Goal: Task Accomplishment & Management: Use online tool/utility

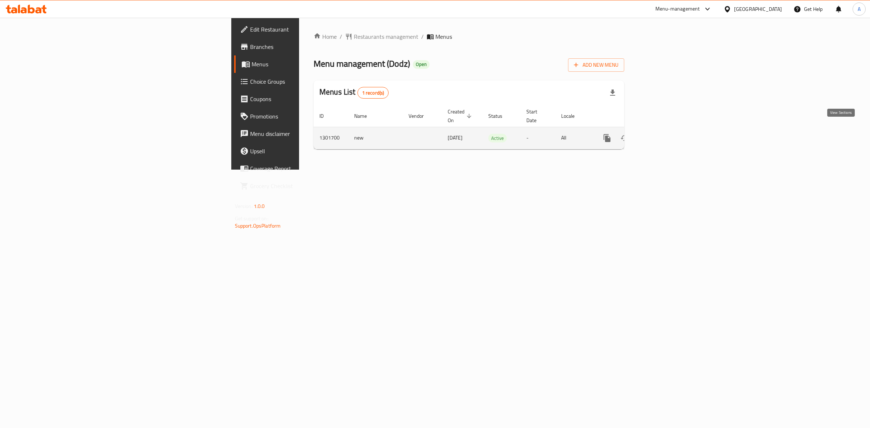
click at [664, 134] on icon "enhanced table" at bounding box center [659, 138] width 9 height 9
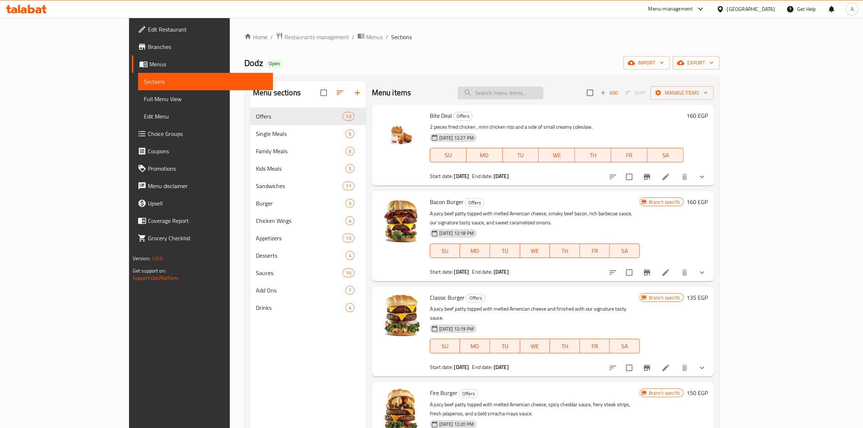
click at [541, 92] on input "search" at bounding box center [501, 93] width 86 height 13
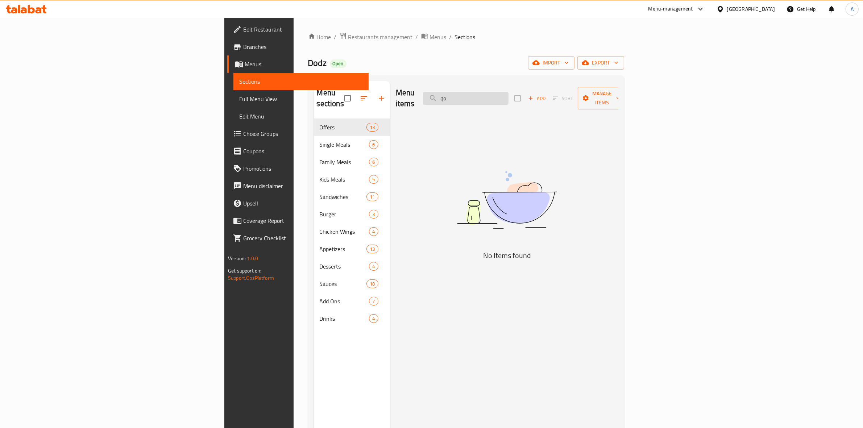
type input "q"
type input "ق"
type input "ا"
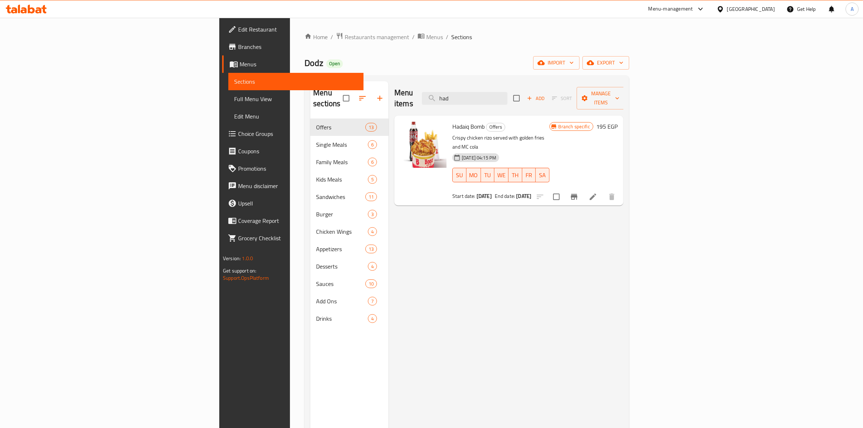
type input "had"
click at [444, 207] on div "Menu items had Add Sort Manage items Hadaiq Bomb Offers Crispy chicken [PERSON_…" at bounding box center [506, 295] width 235 height 428
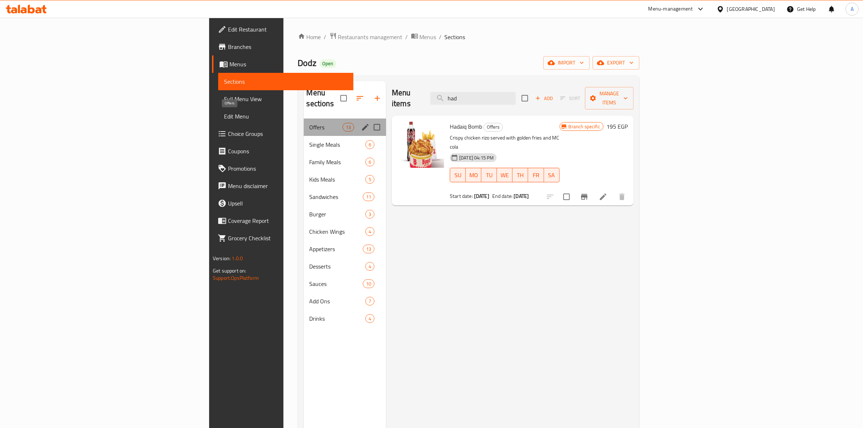
click at [310, 123] on span "Offers" at bounding box center [326, 127] width 33 height 9
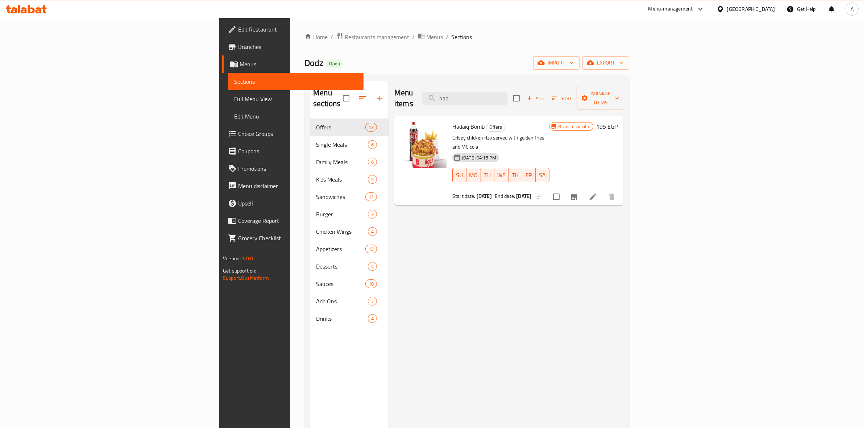
drag, startPoint x: 547, startPoint y: 95, endPoint x: 414, endPoint y: 53, distance: 140.2
click at [414, 53] on div "Home / Restaurants management / Menus / Sections Dodz Open import export Menu s…" at bounding box center [466, 273] width 325 height 483
